Goal: Transaction & Acquisition: Purchase product/service

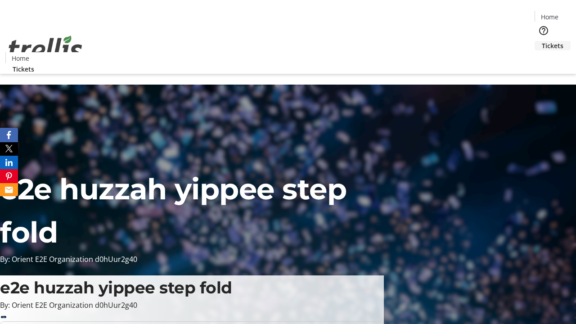
click at [542, 41] on span "Tickets" at bounding box center [553, 45] width 22 height 9
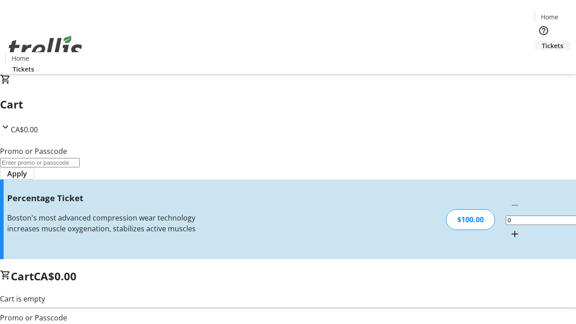
click at [509, 229] on mat-icon "Increment by one" at bounding box center [514, 234] width 11 height 11
type input "1"
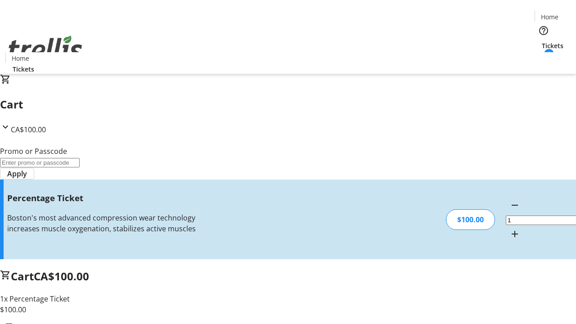
type input "FOO"
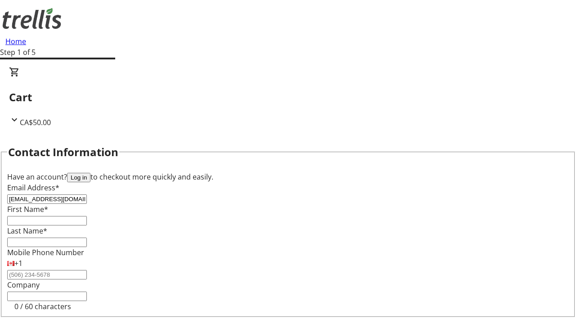
type input "[EMAIL_ADDRESS][DOMAIN_NAME]"
type input "[PERSON_NAME]"
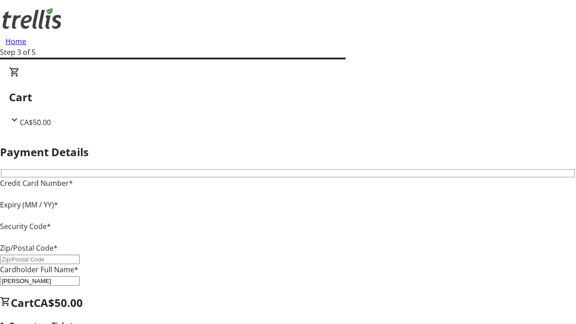
type input "V1Y 0C2"
